Goal: Navigation & Orientation: Find specific page/section

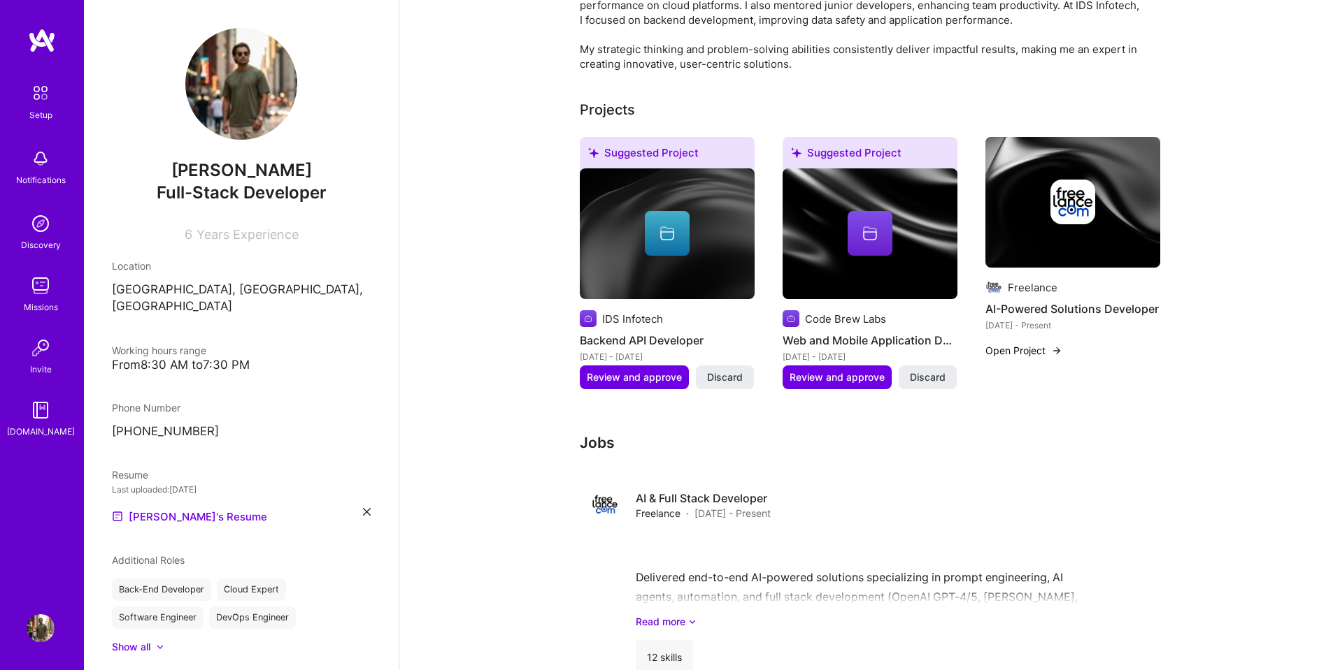
scroll to position [504, 0]
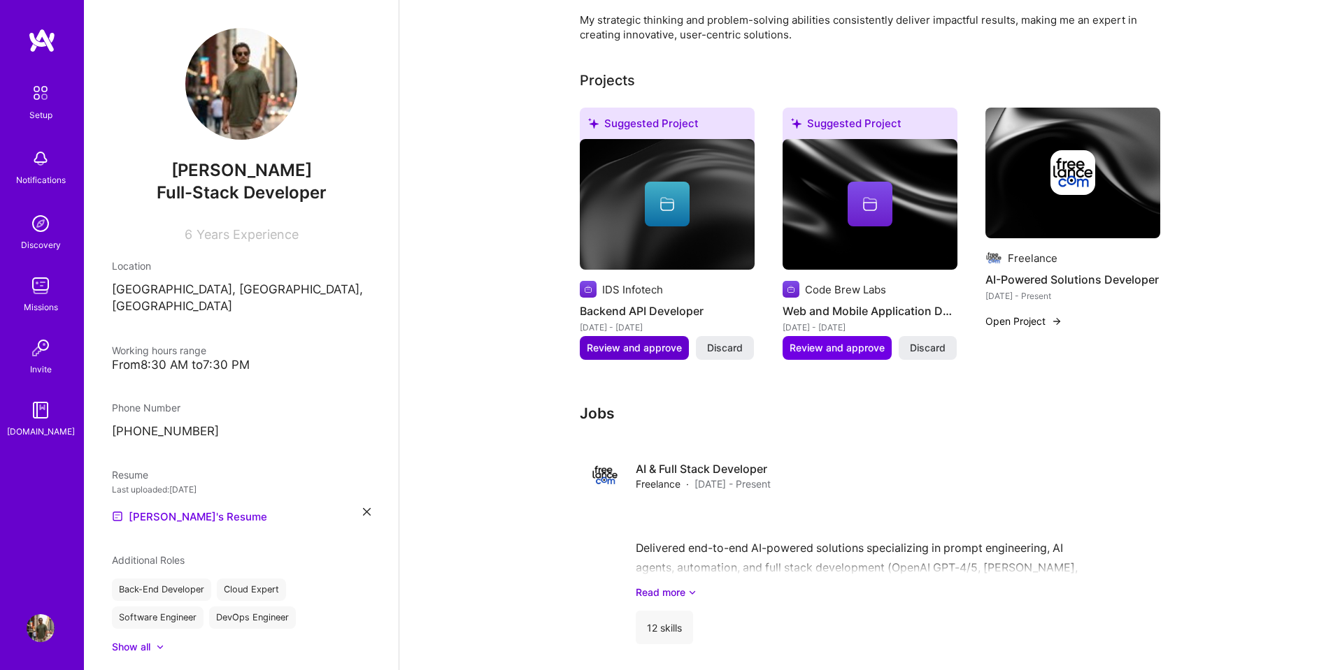
click at [624, 341] on span "Review and approve" at bounding box center [634, 348] width 95 height 14
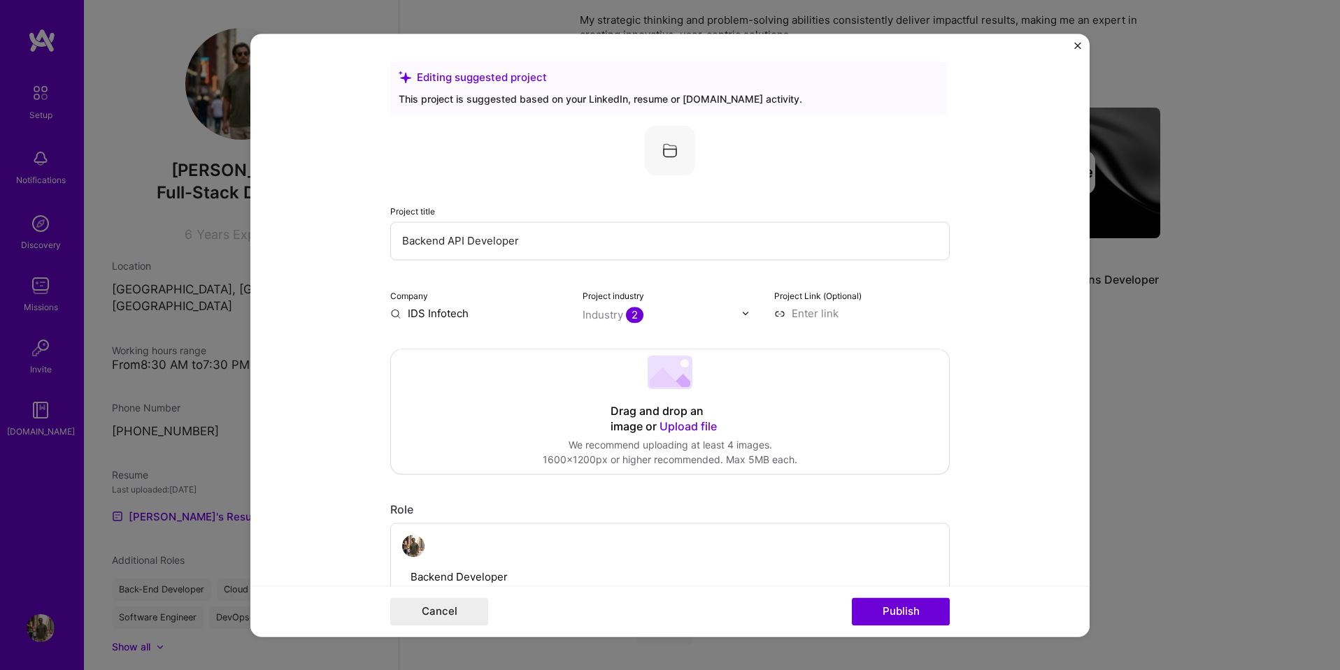
click at [436, 303] on div "Company IDS Infotech" at bounding box center [477, 304] width 175 height 33
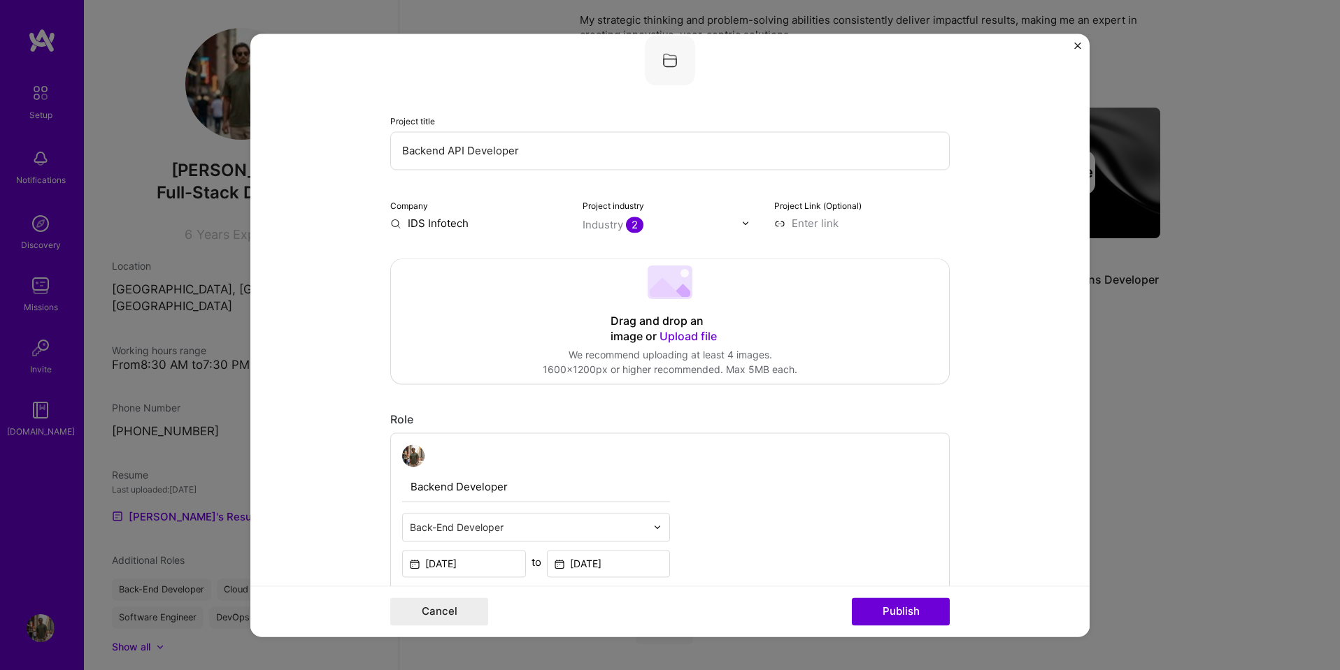
click at [459, 229] on input "IDS Infotech" at bounding box center [477, 223] width 175 height 15
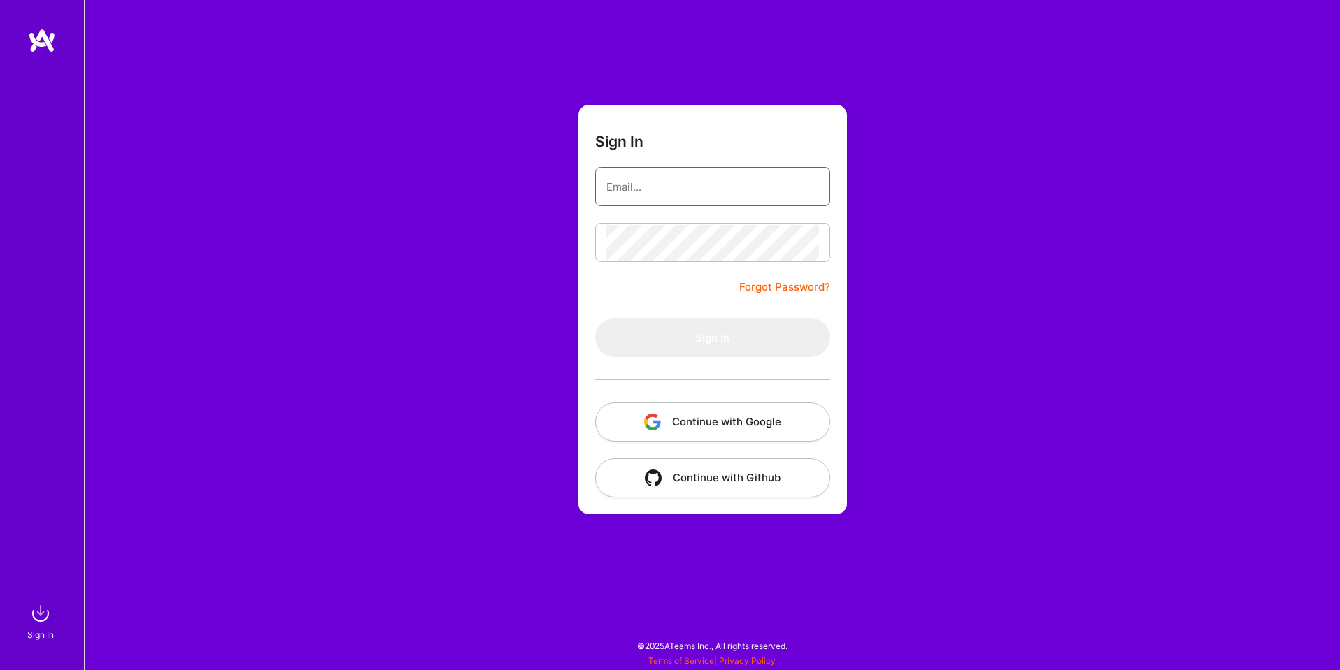
type input "[EMAIL_ADDRESS][DOMAIN_NAME]"
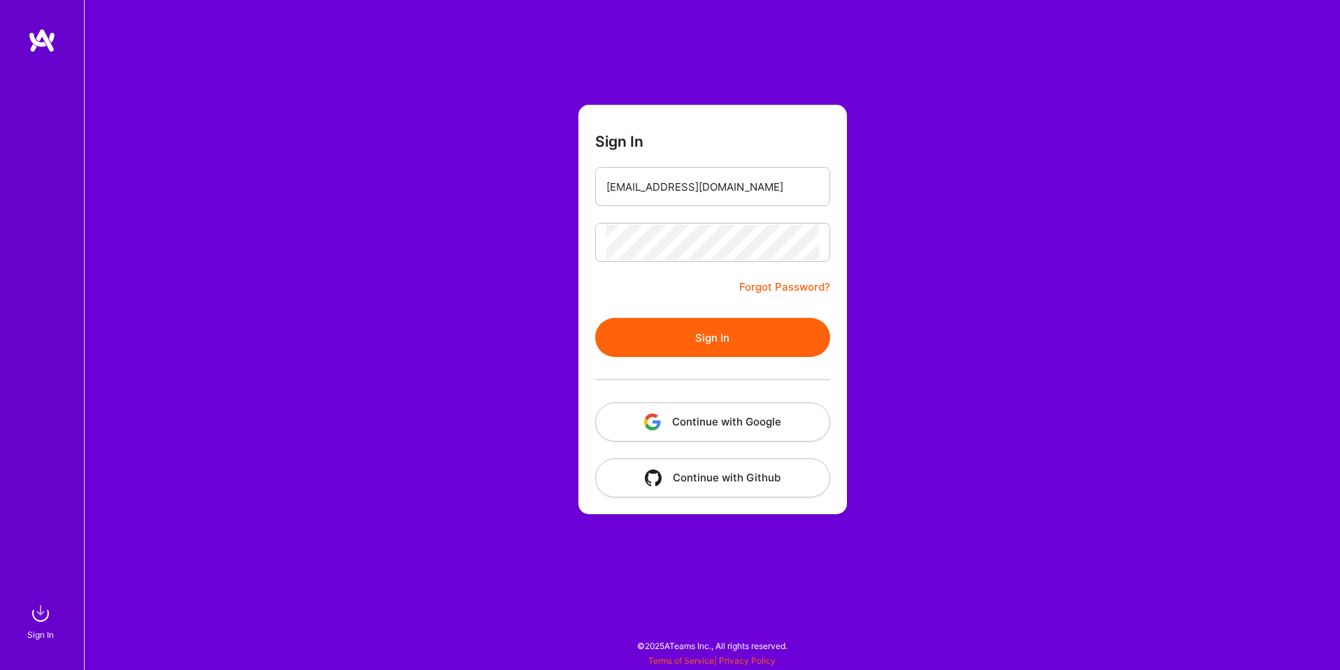
click at [706, 418] on button "Continue with Google" at bounding box center [712, 422] width 235 height 39
